Goal: Transaction & Acquisition: Download file/media

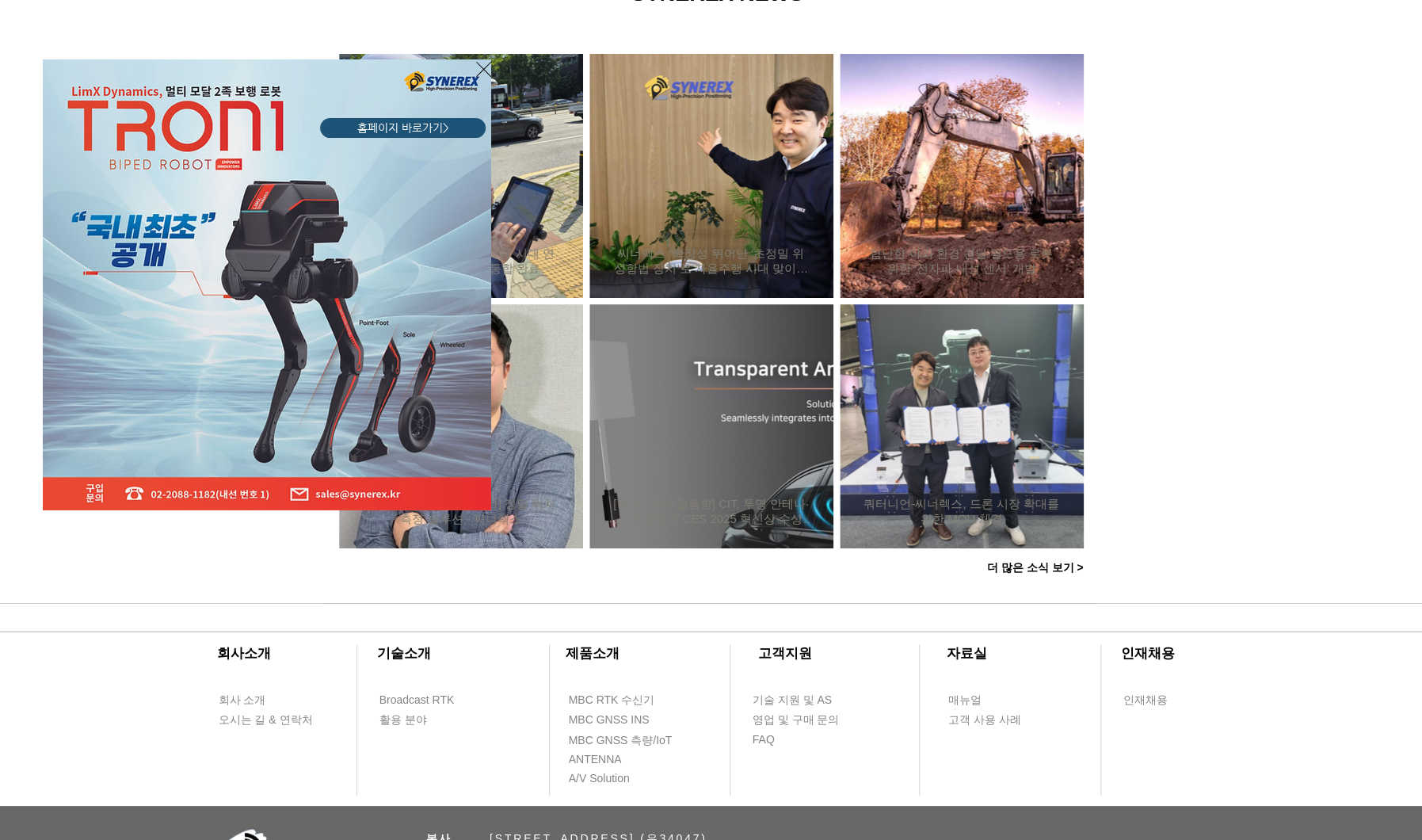
click at [481, 68] on icon "사이트로 돌아가기" at bounding box center [484, 68] width 15 height 20
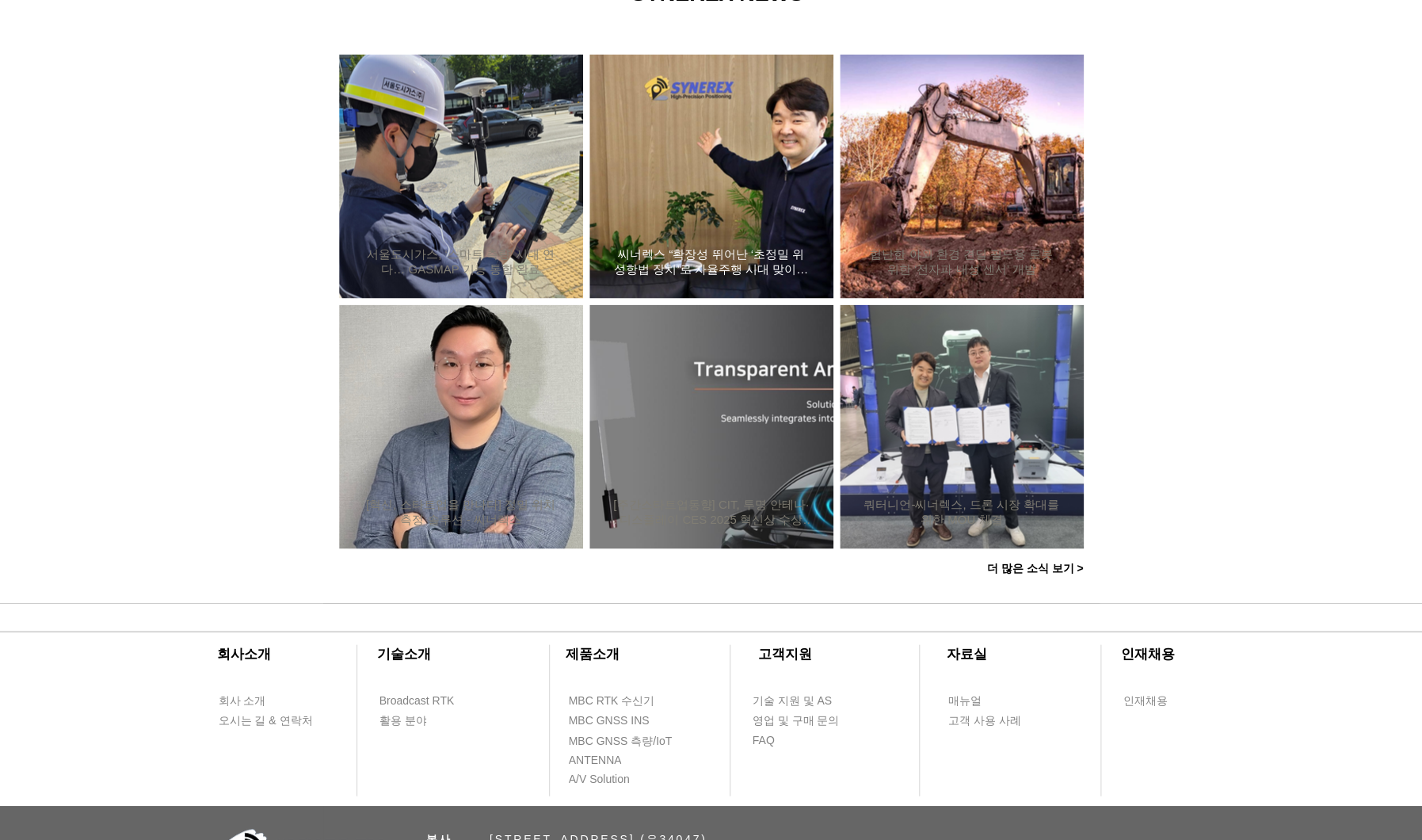
click at [740, 267] on h2 "씨너렉스 “확장성 뛰어난 ‘초정밀 위성항법 장치’로 자율주행 시대 맞이할 것”" at bounding box center [712, 261] width 197 height 30
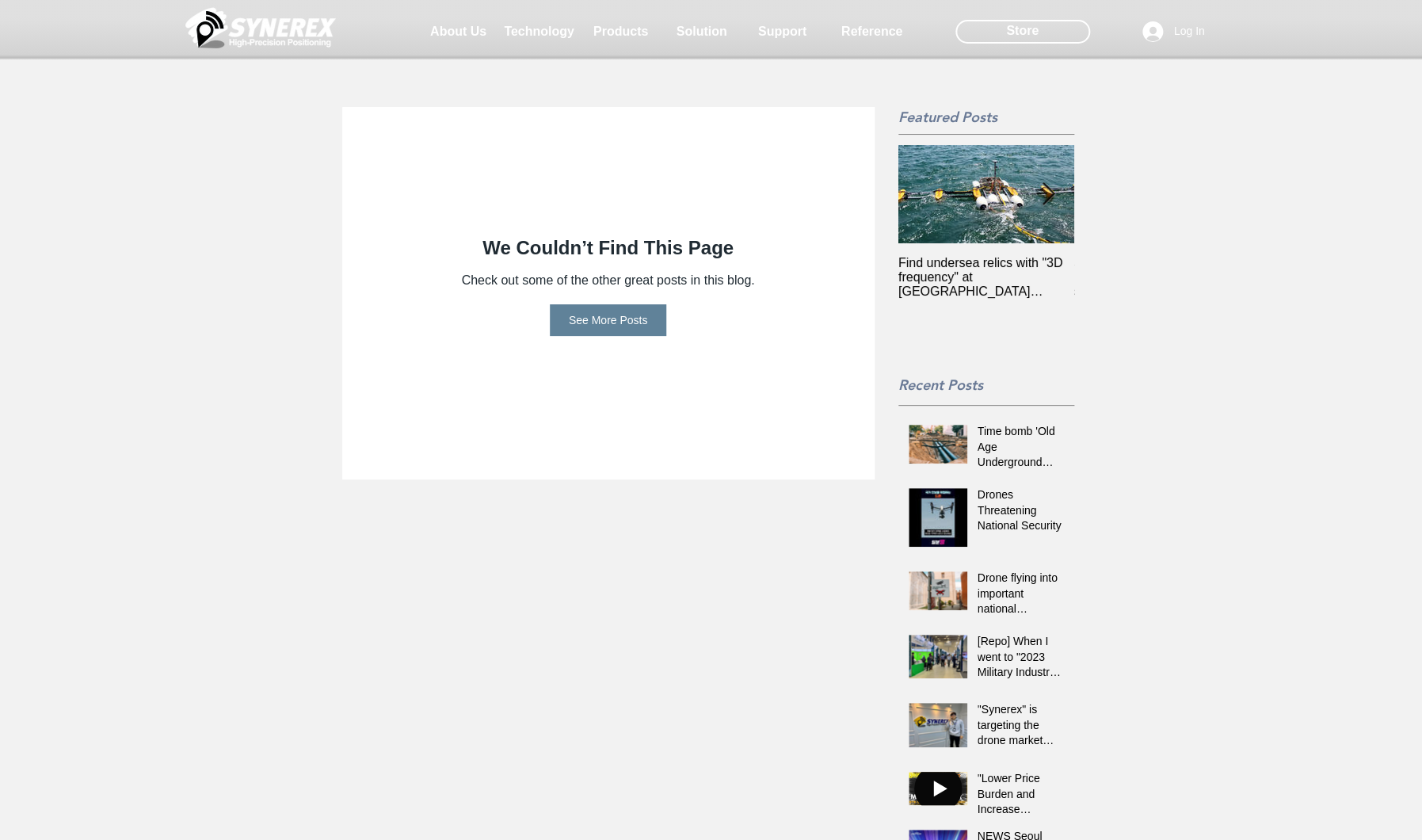
click at [627, 325] on span "See More Posts" at bounding box center [608, 320] width 80 height 32
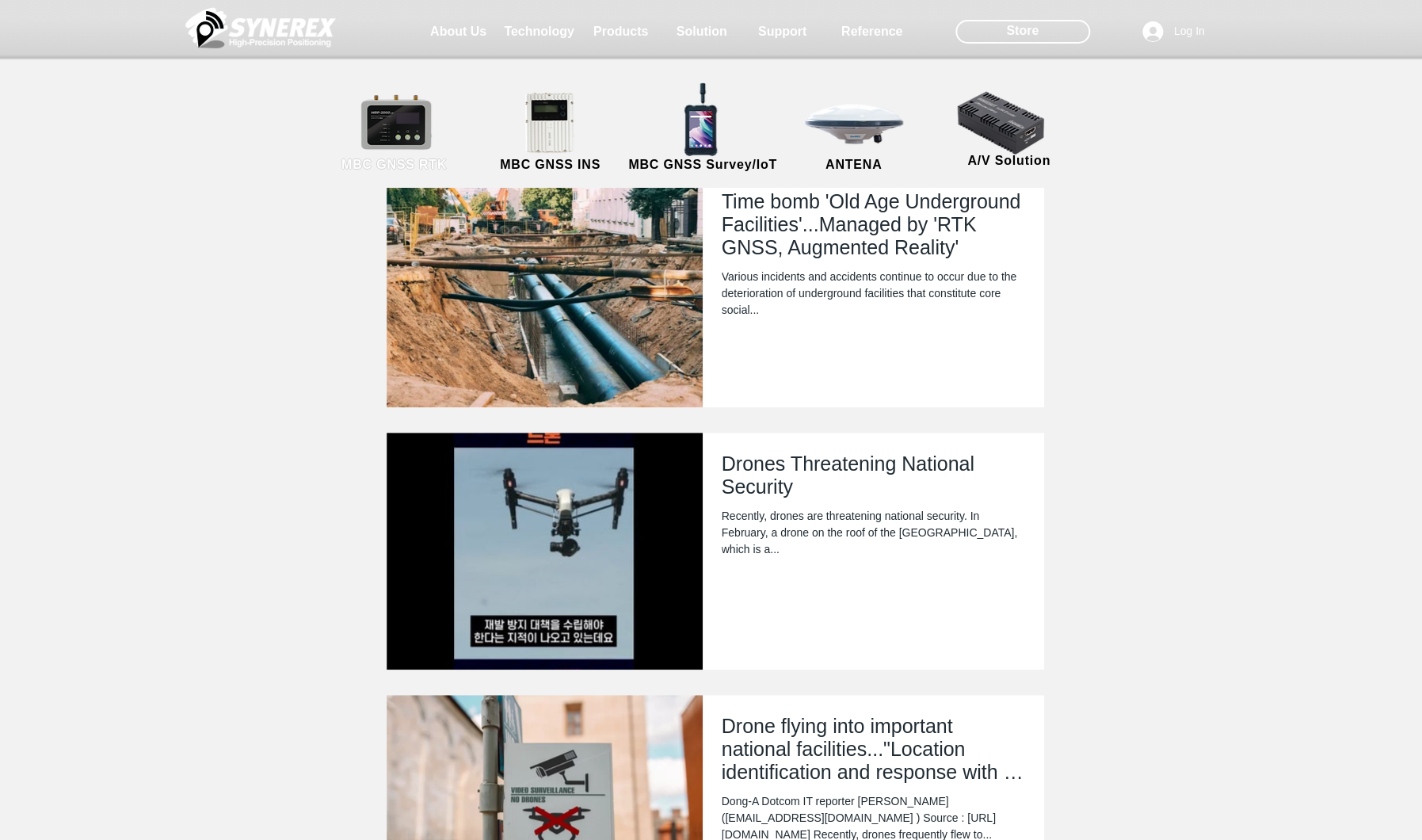
click at [409, 128] on link "MBC GNSS RTK" at bounding box center [394, 133] width 143 height 83
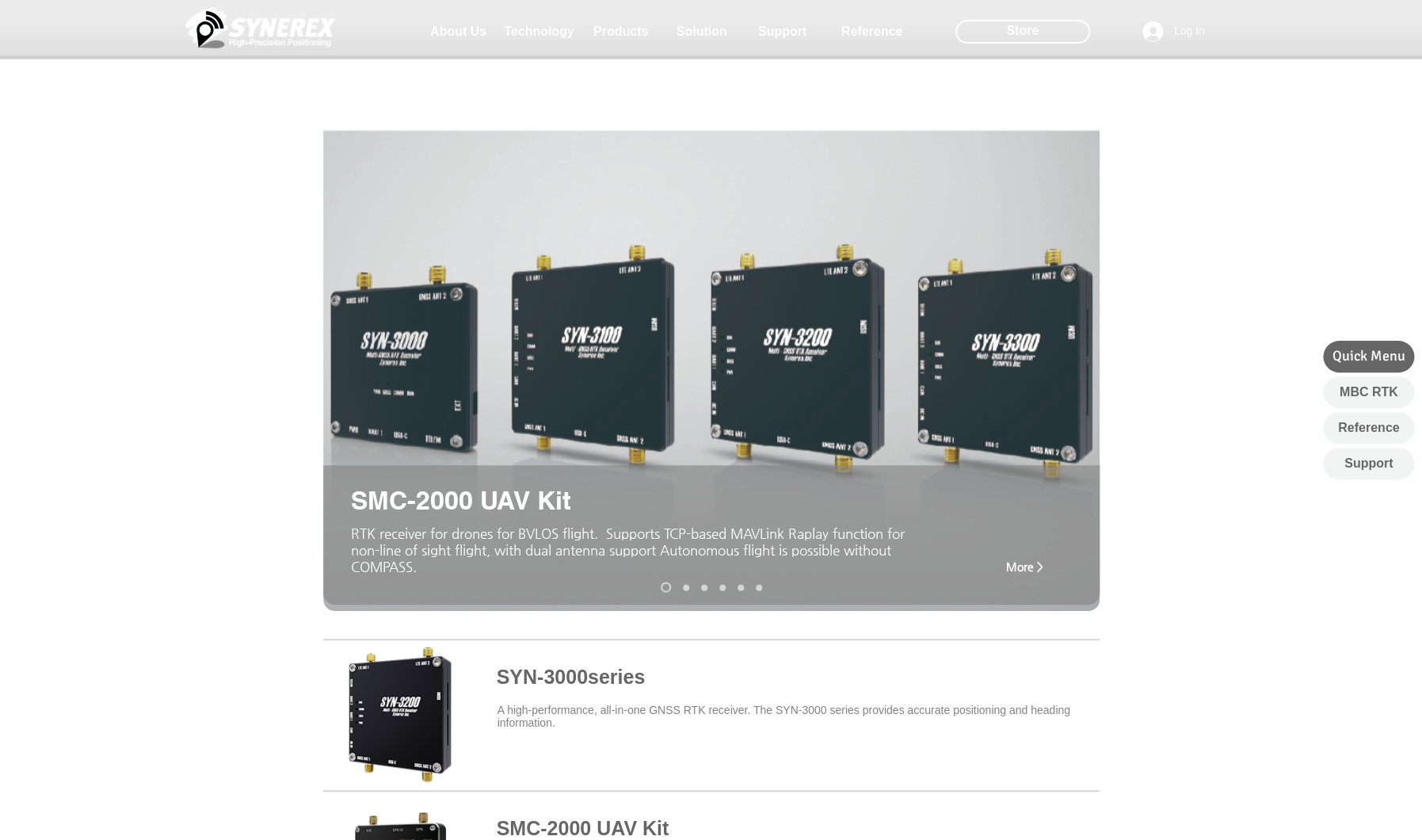
scroll to position [361, 0]
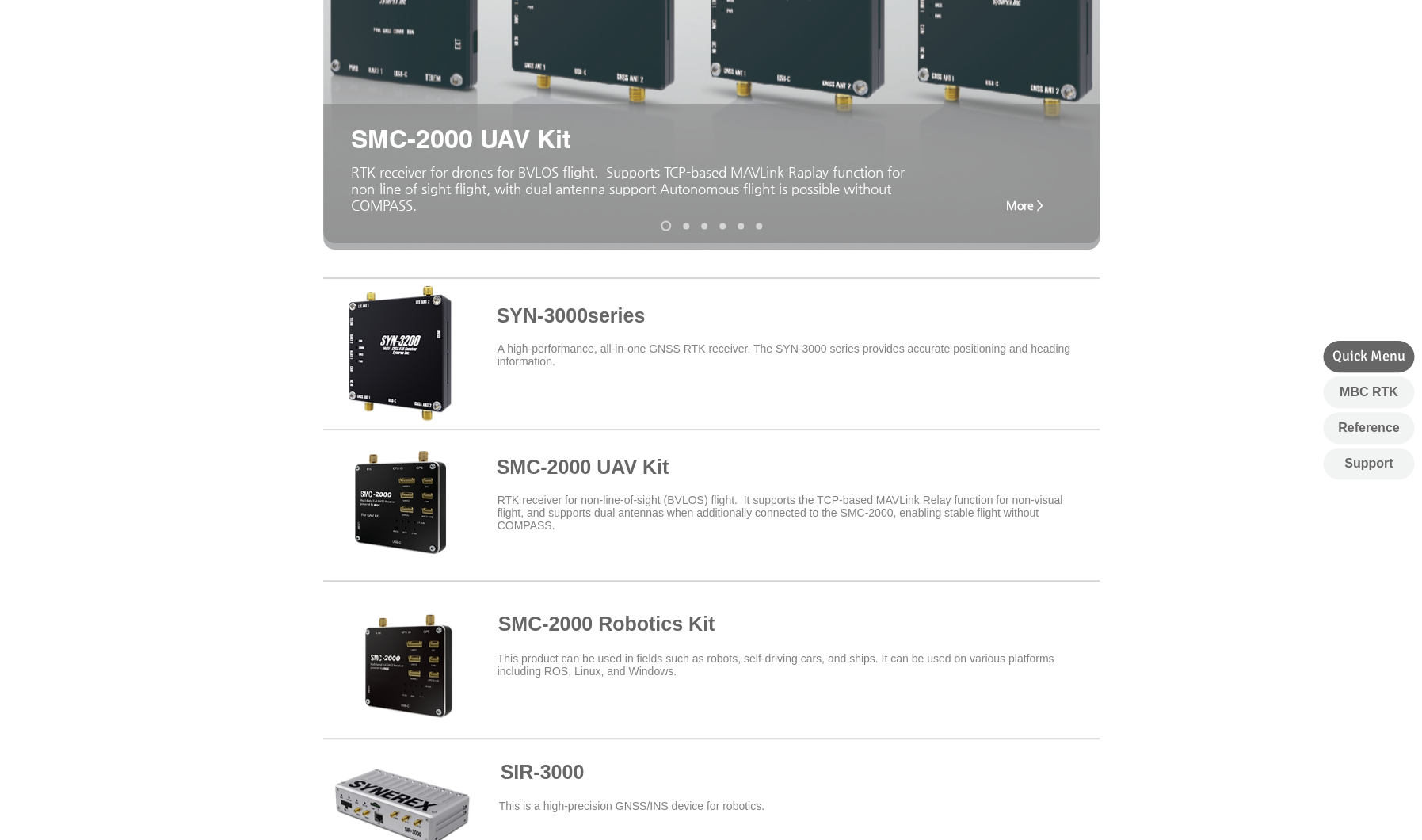
click at [649, 475] on span at bounding box center [712, 502] width 777 height 139
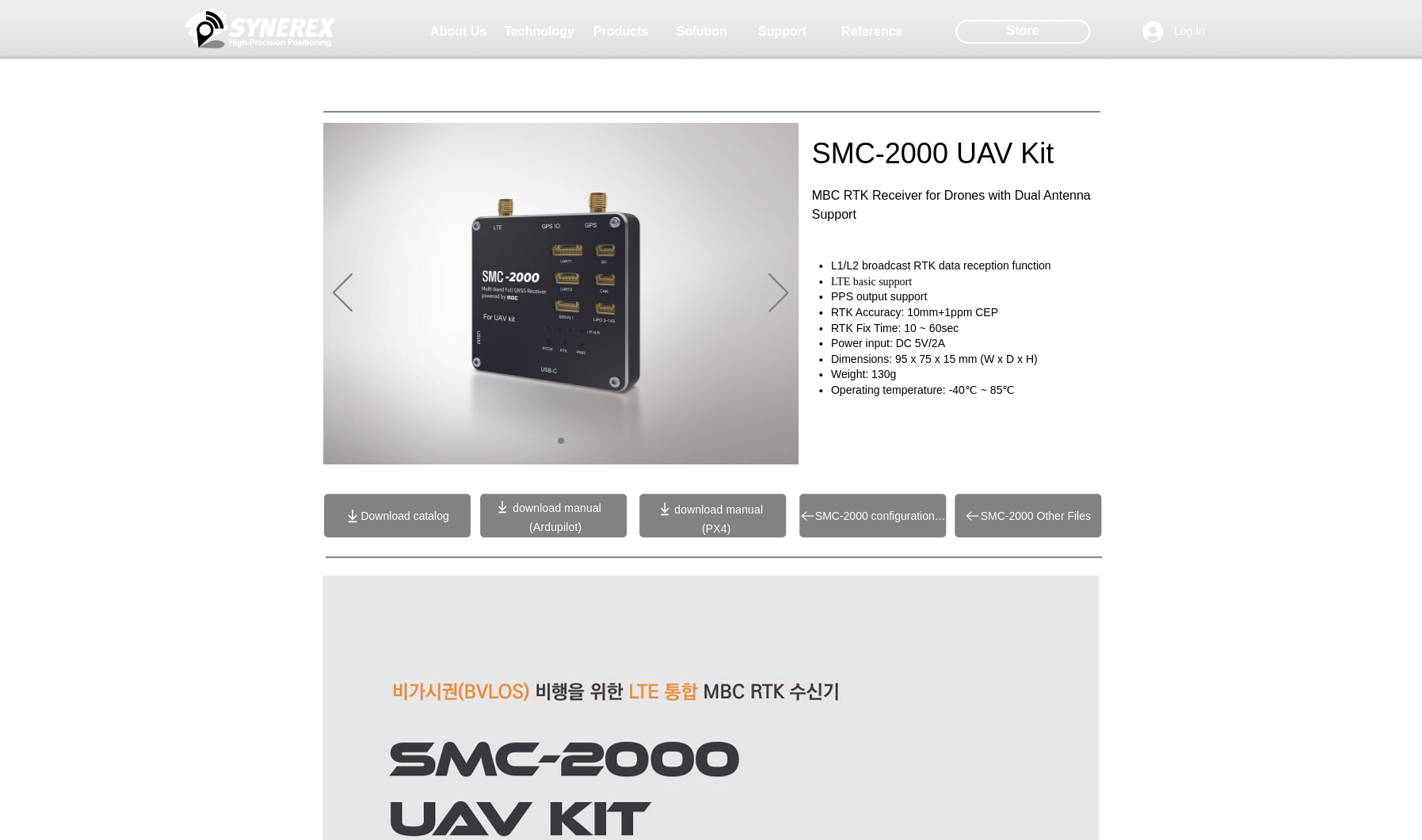
click at [667, 515] on p "download manual" at bounding box center [719, 509] width 107 height 15
click at [676, 512] on span "download manual" at bounding box center [719, 509] width 89 height 13
click at [548, 511] on span "download manual" at bounding box center [557, 507] width 89 height 13
click at [838, 514] on span "SMC-2000 configuration file" at bounding box center [880, 516] width 131 height 13
